Goal: Information Seeking & Learning: Find specific fact

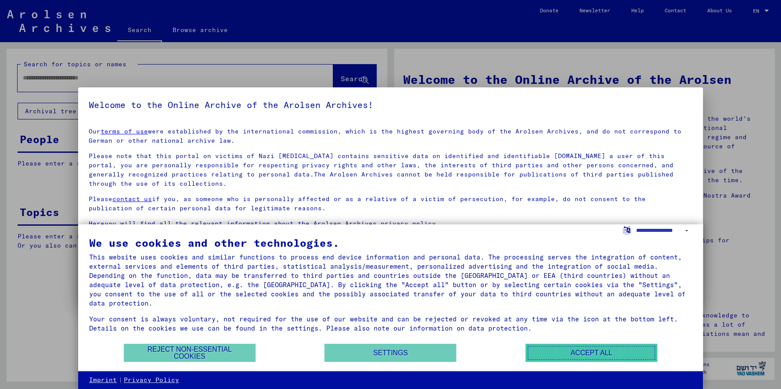
click at [555, 353] on button "Accept all" at bounding box center [592, 353] width 132 height 18
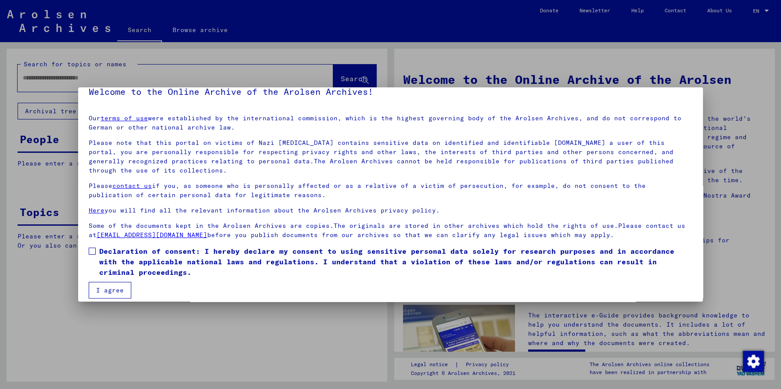
scroll to position [21, 0]
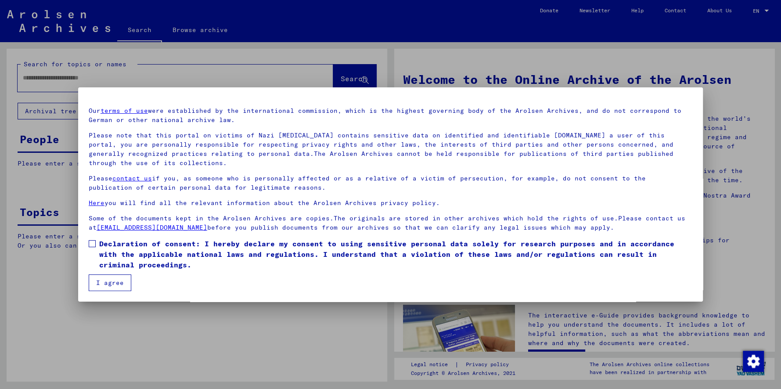
click at [91, 244] on span at bounding box center [92, 243] width 7 height 7
click at [112, 282] on button "I agree" at bounding box center [110, 282] width 43 height 17
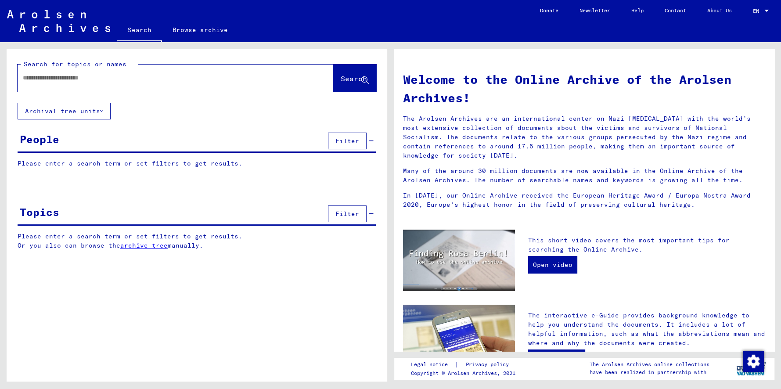
click at [135, 75] on input "text" at bounding box center [165, 77] width 284 height 9
type input "**********"
click at [344, 76] on span "Search" at bounding box center [354, 78] width 26 height 9
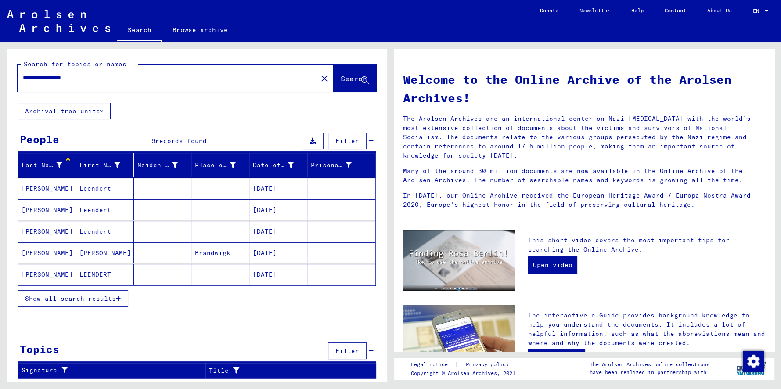
click at [48, 208] on mat-cell "[PERSON_NAME]" at bounding box center [47, 209] width 58 height 21
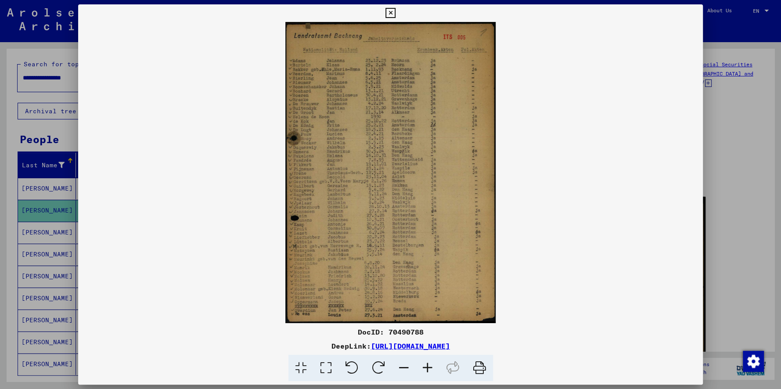
click at [388, 191] on img at bounding box center [390, 172] width 625 height 301
click at [428, 369] on icon at bounding box center [428, 368] width 24 height 27
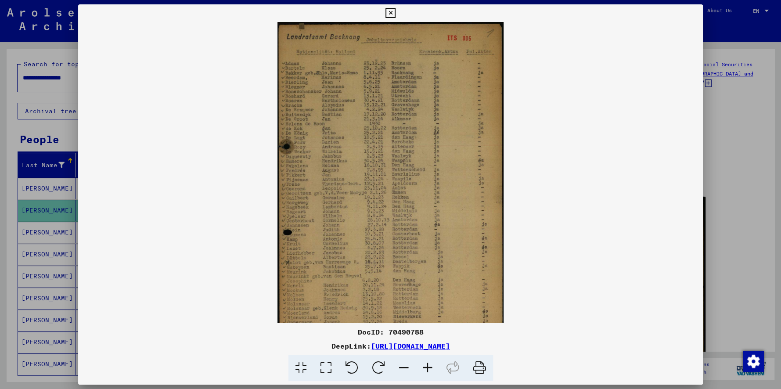
click at [428, 369] on icon at bounding box center [428, 368] width 24 height 27
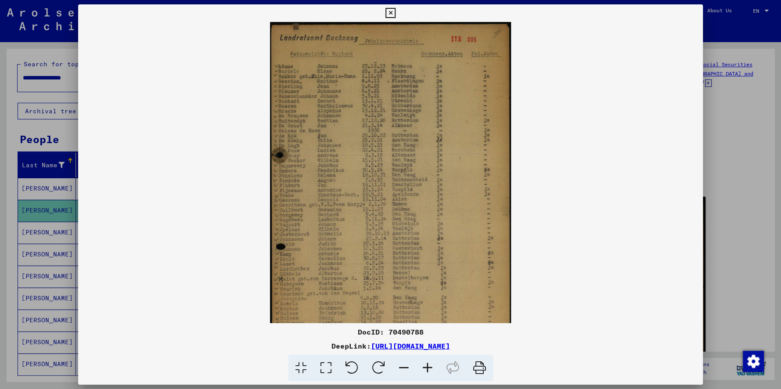
click at [428, 369] on icon at bounding box center [428, 368] width 24 height 27
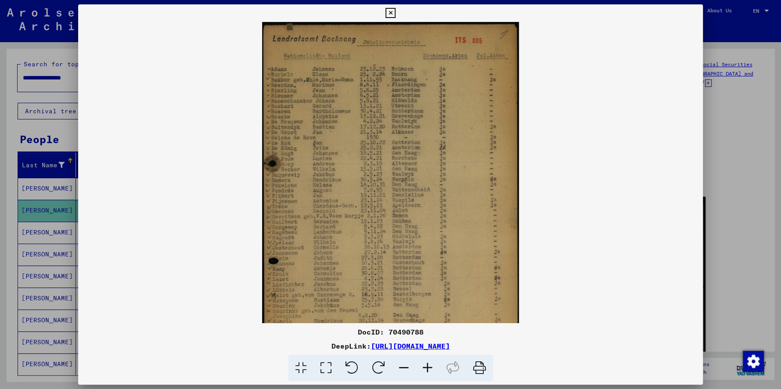
click at [428, 369] on icon at bounding box center [428, 368] width 24 height 27
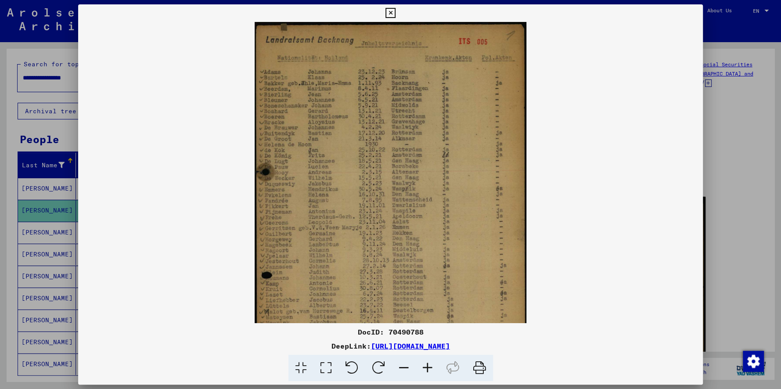
click at [428, 369] on icon at bounding box center [428, 368] width 24 height 27
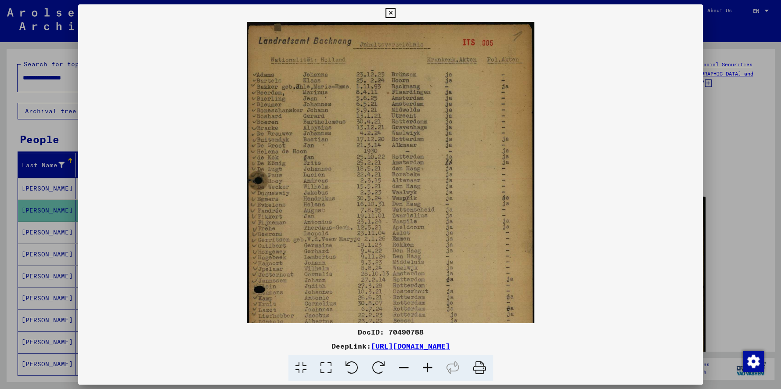
click at [428, 369] on icon at bounding box center [428, 368] width 24 height 27
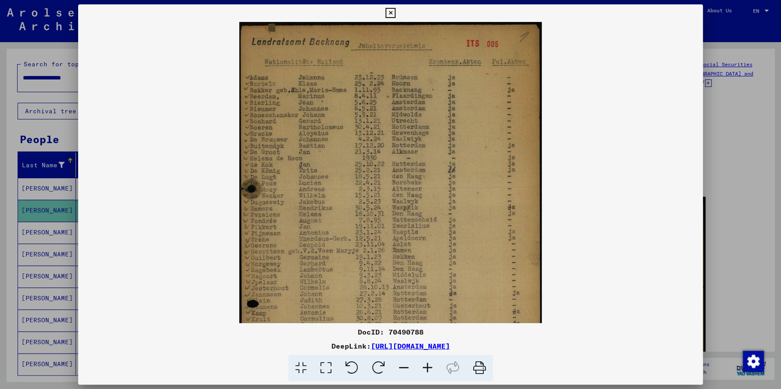
click at [591, 74] on viewer-one-image at bounding box center [390, 172] width 625 height 301
